Goal: Navigation & Orientation: Find specific page/section

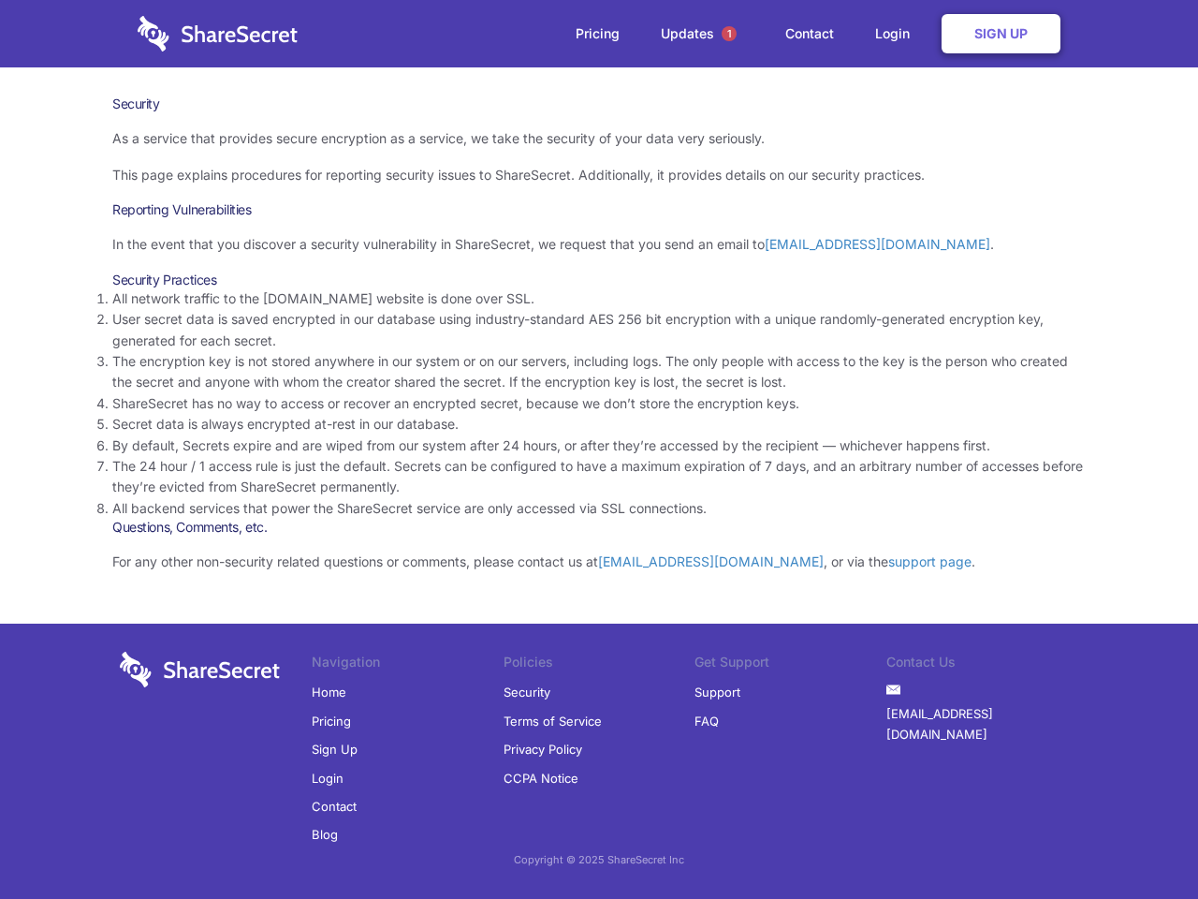
click at [599, 449] on li "By default, Secrets expire and are wiped from our system after 24 hours, or aft…" at bounding box center [599, 445] width 974 height 21
click at [729, 34] on span "1" at bounding box center [729, 33] width 15 height 15
